Goal: Task Accomplishment & Management: Complete application form

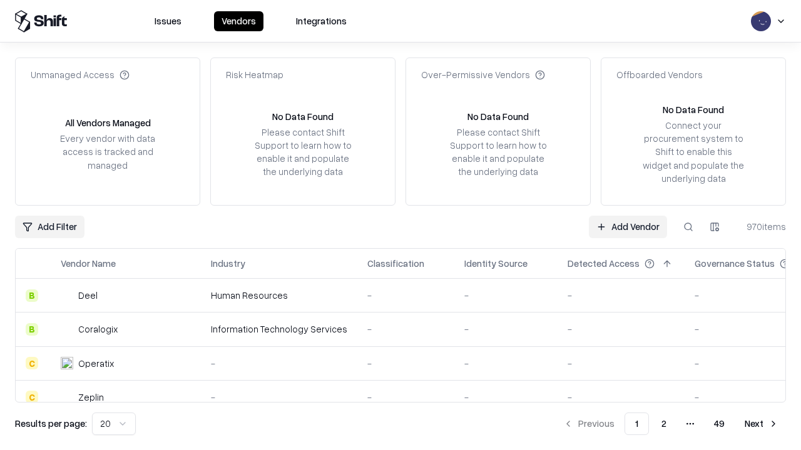
click at [627, 226] on link "Add Vendor" at bounding box center [628, 227] width 78 height 23
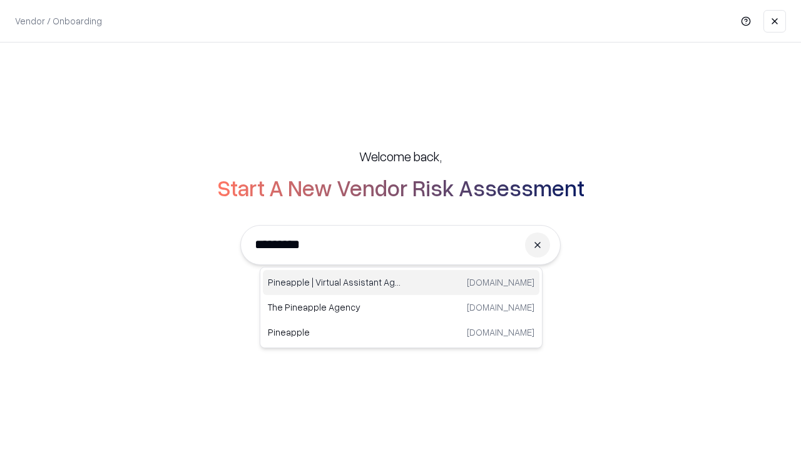
click at [401, 283] on div "Pineapple | Virtual Assistant Agency [DOMAIN_NAME]" at bounding box center [401, 282] width 277 height 25
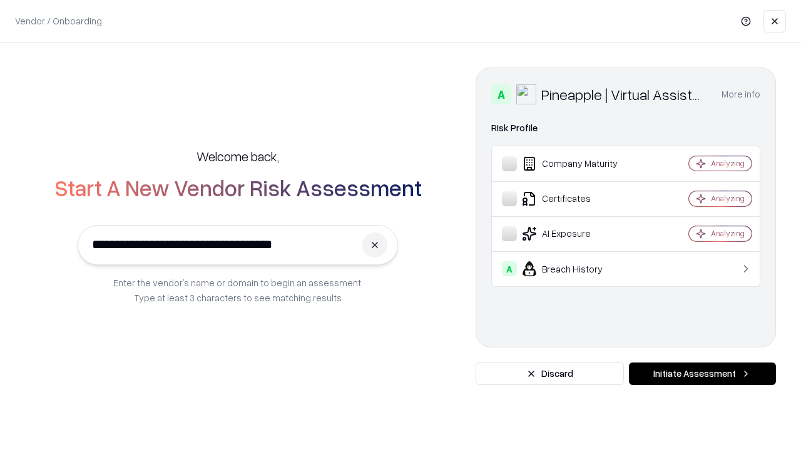
type input "**********"
click at [702, 374] on button "Initiate Assessment" at bounding box center [702, 374] width 147 height 23
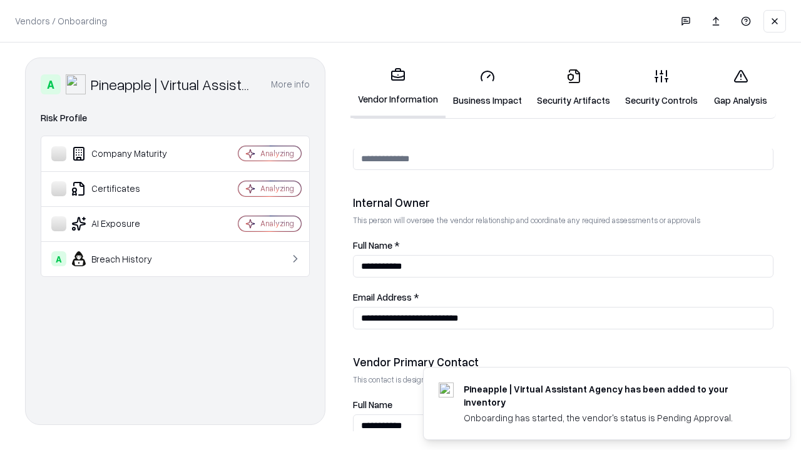
scroll to position [648, 0]
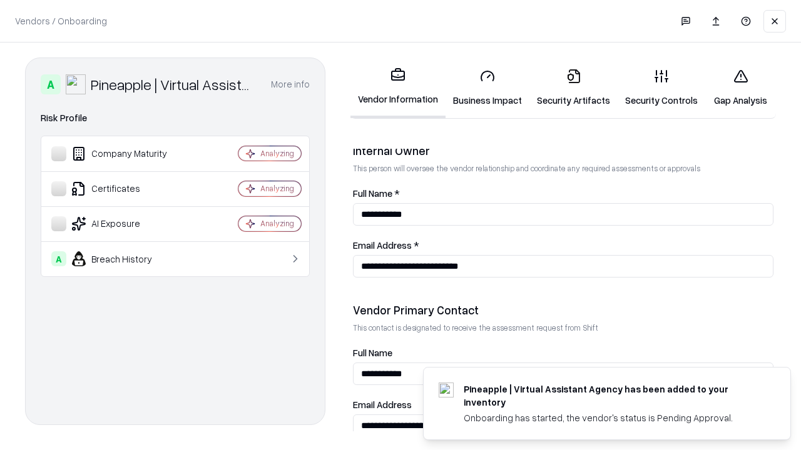
click at [487, 88] on link "Business Impact" at bounding box center [487, 88] width 84 height 58
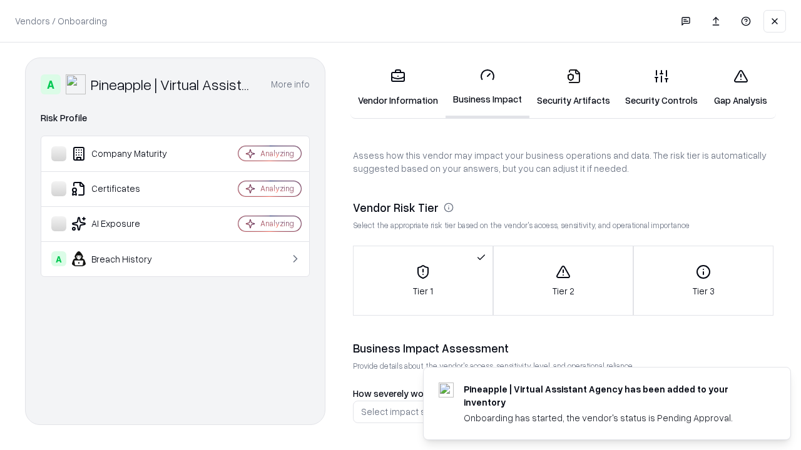
click at [740, 88] on link "Gap Analysis" at bounding box center [740, 88] width 71 height 58
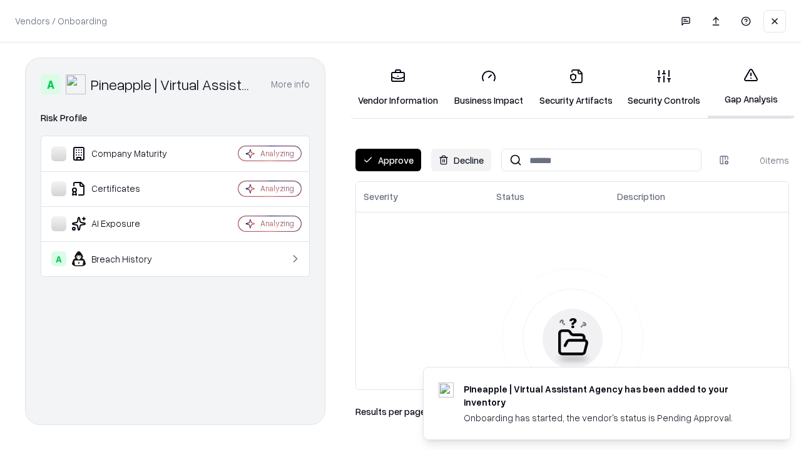
click at [388, 160] on button "Approve" at bounding box center [388, 160] width 66 height 23
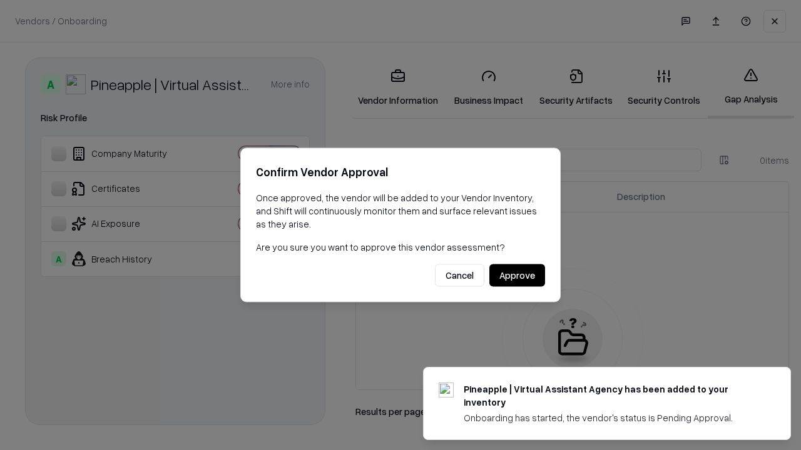
click at [517, 275] on button "Approve" at bounding box center [517, 276] width 56 height 23
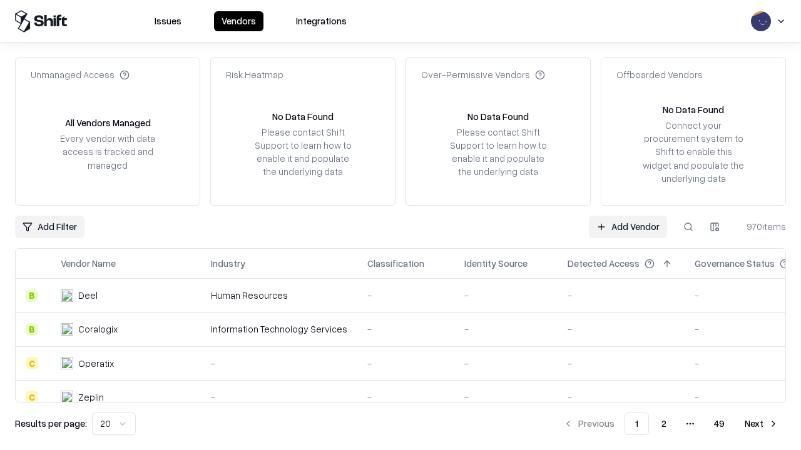
type input "**********"
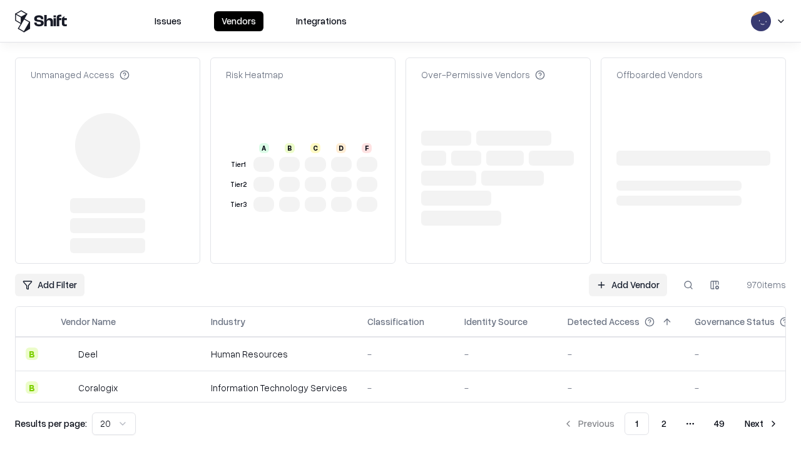
click at [627, 274] on link "Add Vendor" at bounding box center [628, 285] width 78 height 23
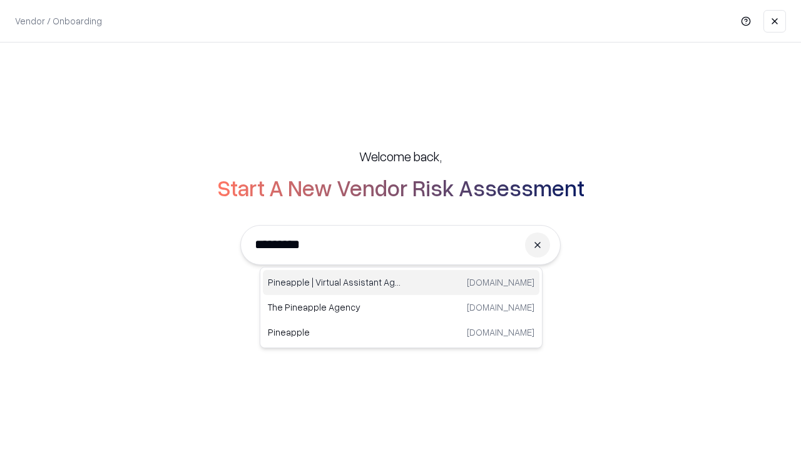
click at [401, 283] on div "Pineapple | Virtual Assistant Agency [DOMAIN_NAME]" at bounding box center [401, 282] width 277 height 25
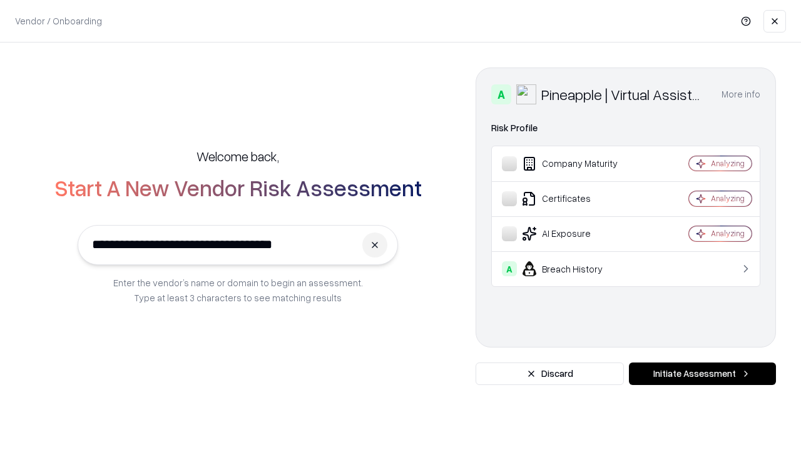
type input "**********"
click at [702, 374] on button "Initiate Assessment" at bounding box center [702, 374] width 147 height 23
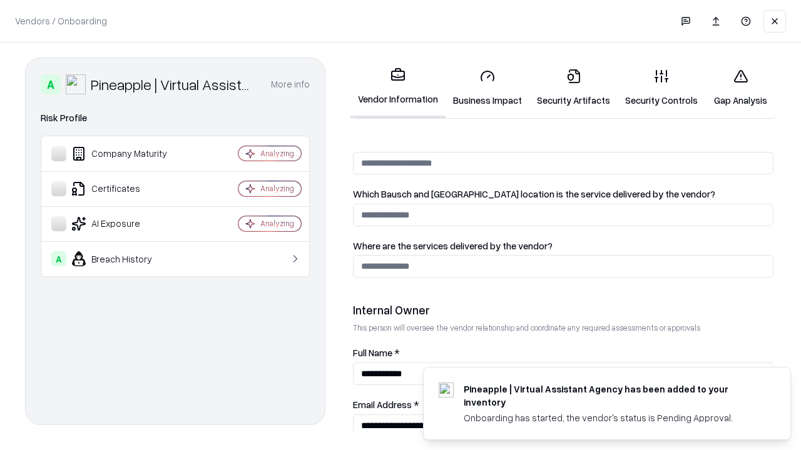
scroll to position [648, 0]
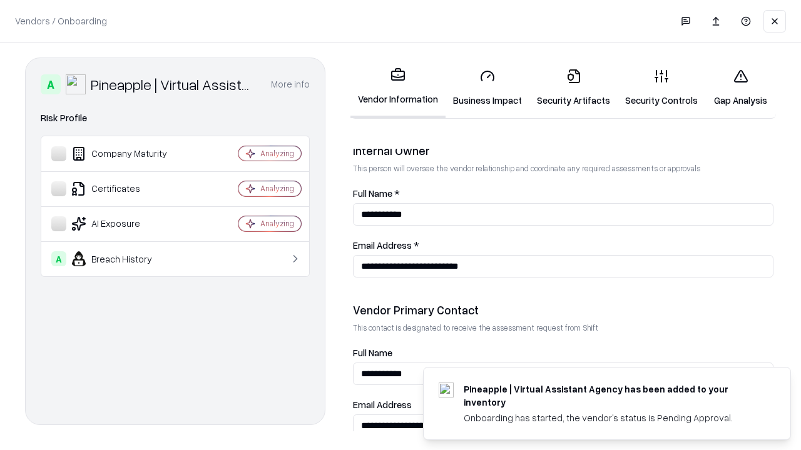
click at [740, 88] on link "Gap Analysis" at bounding box center [740, 88] width 71 height 58
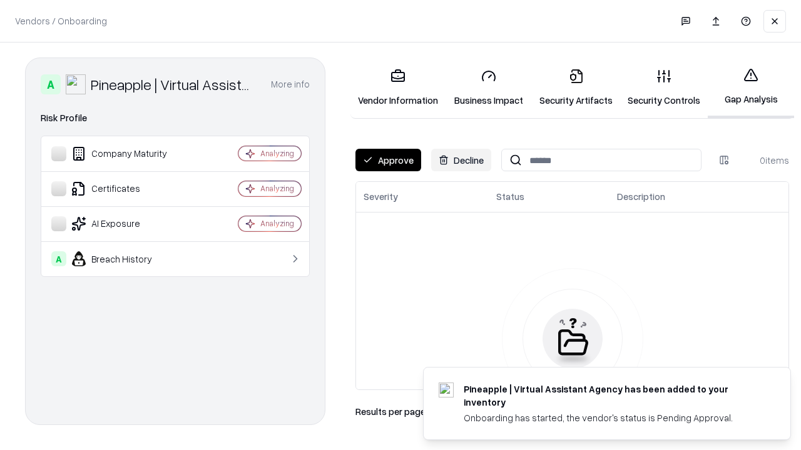
click at [388, 160] on button "Approve" at bounding box center [388, 160] width 66 height 23
